Goal: Task Accomplishment & Management: Manage account settings

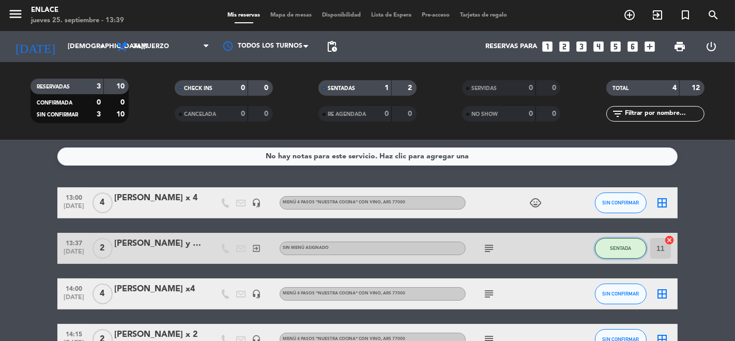
click at [628, 247] on span "SENTADA" at bounding box center [620, 248] width 21 height 6
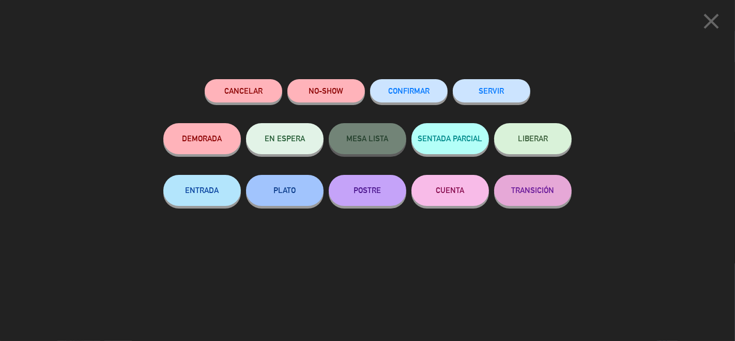
click at [705, 29] on icon "close" at bounding box center [711, 21] width 26 height 26
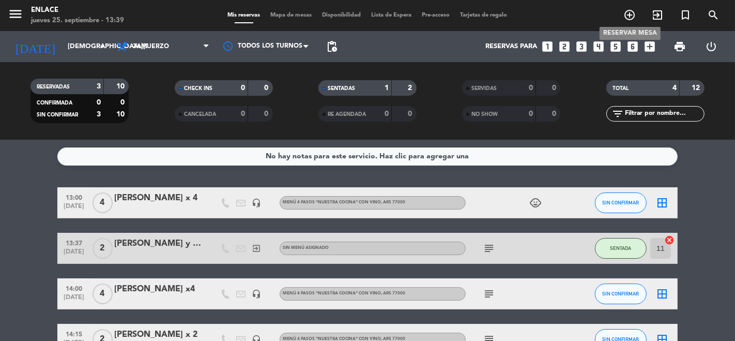
click at [632, 18] on icon "add_circle_outline" at bounding box center [629, 15] width 12 height 12
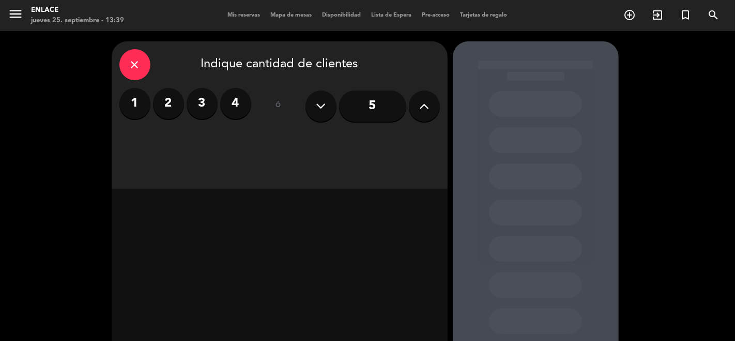
click at [164, 109] on label "2" at bounding box center [168, 103] width 31 height 31
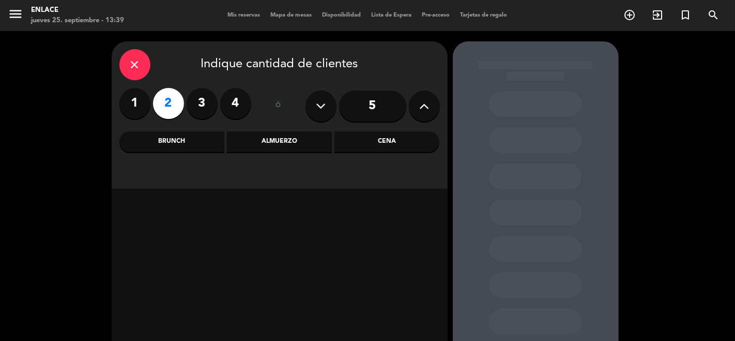
click at [124, 71] on div "close" at bounding box center [134, 64] width 31 height 31
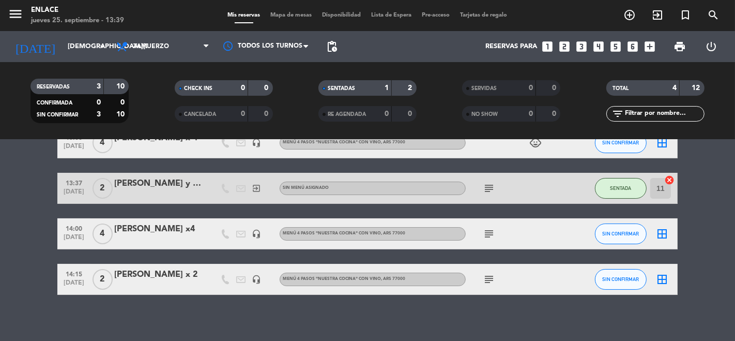
scroll to position [66, 0]
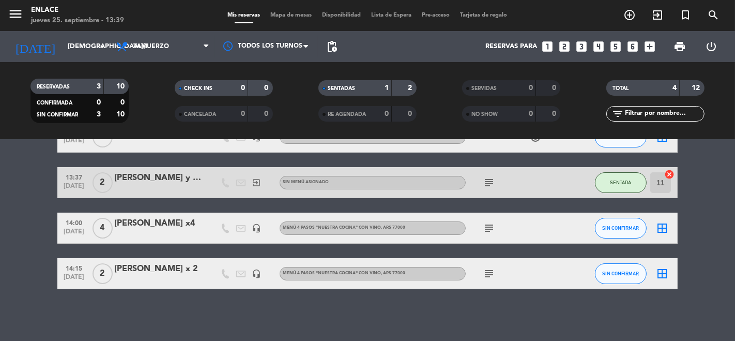
click at [486, 221] on div "subject" at bounding box center [512, 227] width 93 height 30
click at [486, 228] on icon "subject" at bounding box center [489, 228] width 12 height 12
click at [488, 272] on icon "subject" at bounding box center [489, 273] width 12 height 12
click at [397, 316] on div "No hay notas para este servicio. Haz clic para agregar una 13:00 [DATE] 4 [PERS…" at bounding box center [367, 240] width 735 height 201
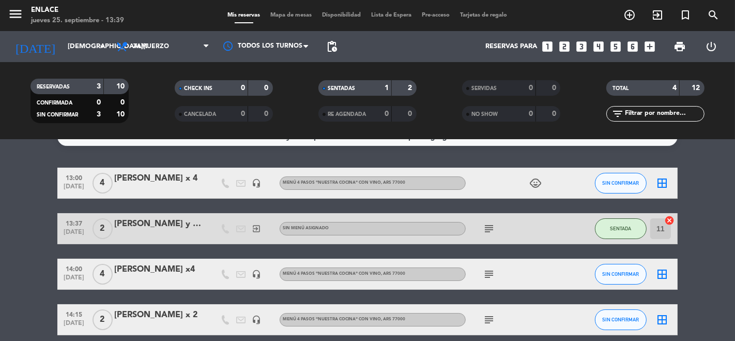
scroll to position [0, 0]
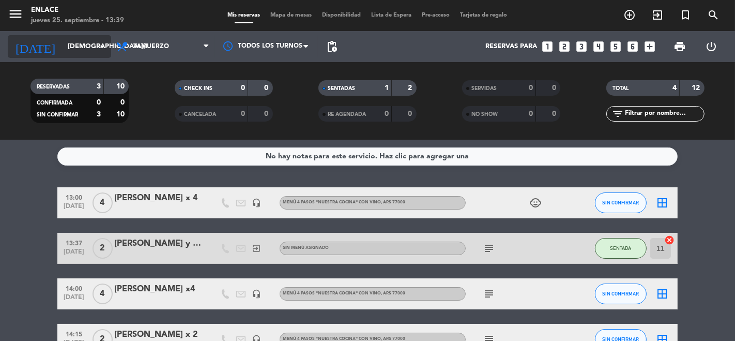
click at [97, 48] on icon "arrow_drop_down" at bounding box center [102, 46] width 12 height 12
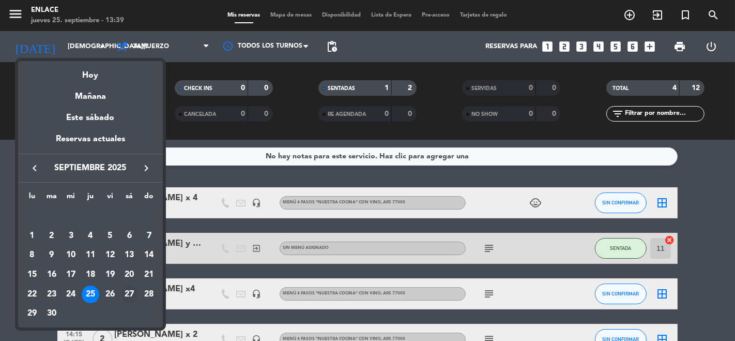
click at [127, 297] on div "27" at bounding box center [129, 294] width 18 height 18
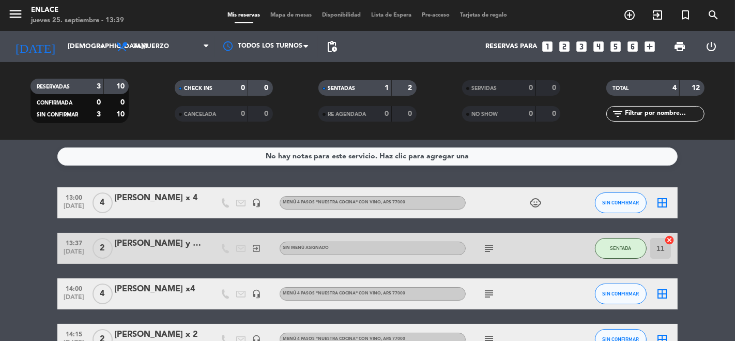
type input "[DATE]"
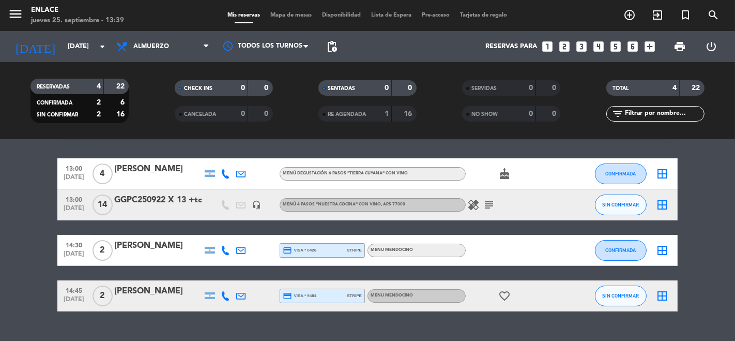
scroll to position [28, 0]
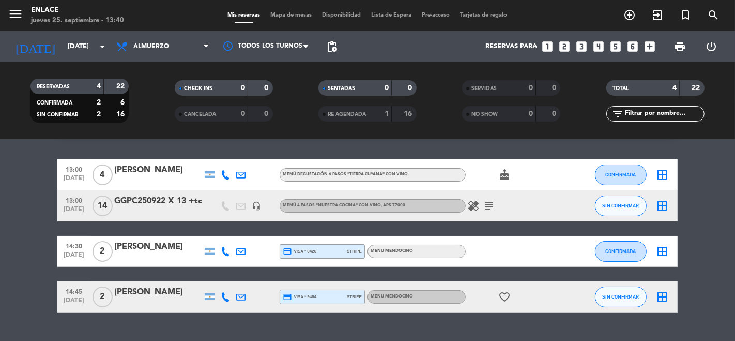
click at [490, 202] on icon "subject" at bounding box center [489, 205] width 12 height 12
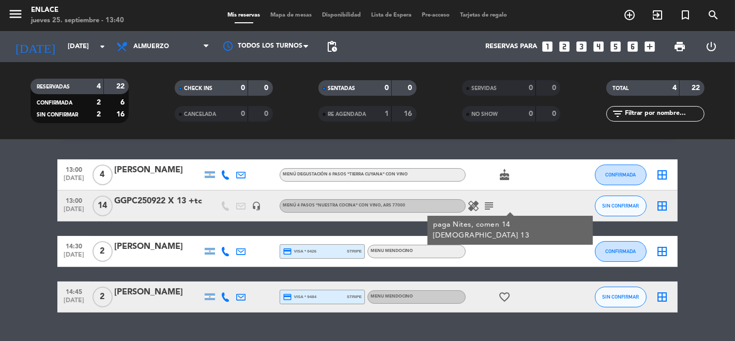
click at [505, 178] on icon "cake" at bounding box center [504, 174] width 12 height 12
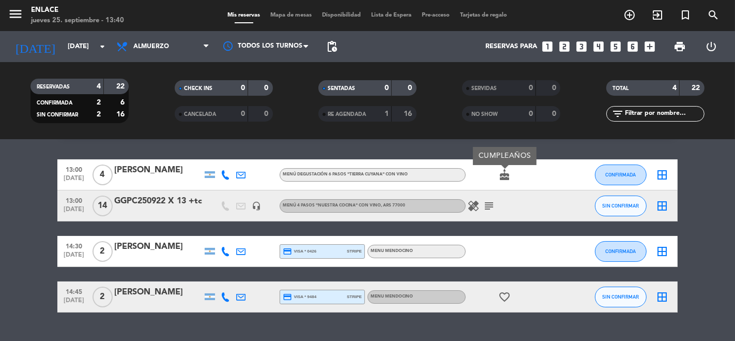
drag, startPoint x: 443, startPoint y: 158, endPoint x: 450, endPoint y: 164, distance: 8.8
click at [443, 157] on div "No hay notas para este servicio. Haz clic para agregar una 13:00 [DATE] 4 [PERS…" at bounding box center [367, 240] width 735 height 201
click at [505, 295] on icon "favorite_border" at bounding box center [504, 296] width 12 height 12
click at [474, 286] on div "ANIVERSARIO" at bounding box center [505, 278] width 63 height 18
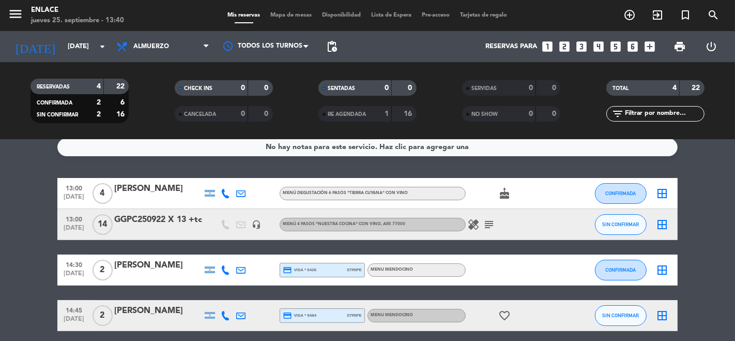
scroll to position [0, 0]
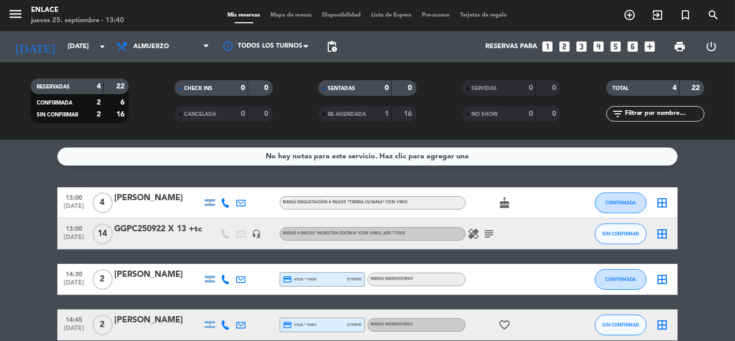
click at [148, 231] on div "GGPC250922 X 13 +tc" at bounding box center [158, 228] width 88 height 13
